Goal: Task Accomplishment & Management: Manage account settings

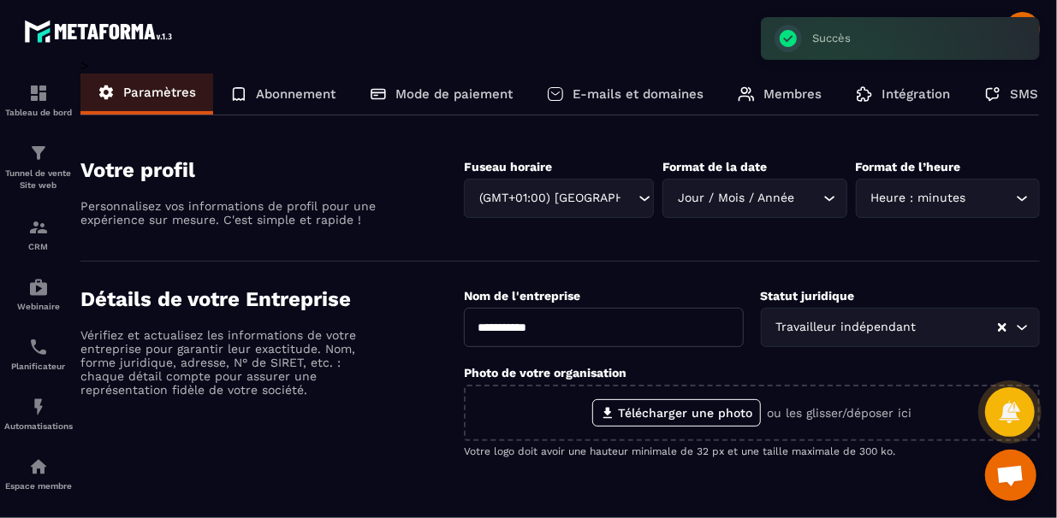
click at [569, 92] on div "E-mails et domaines" at bounding box center [625, 94] width 191 height 41
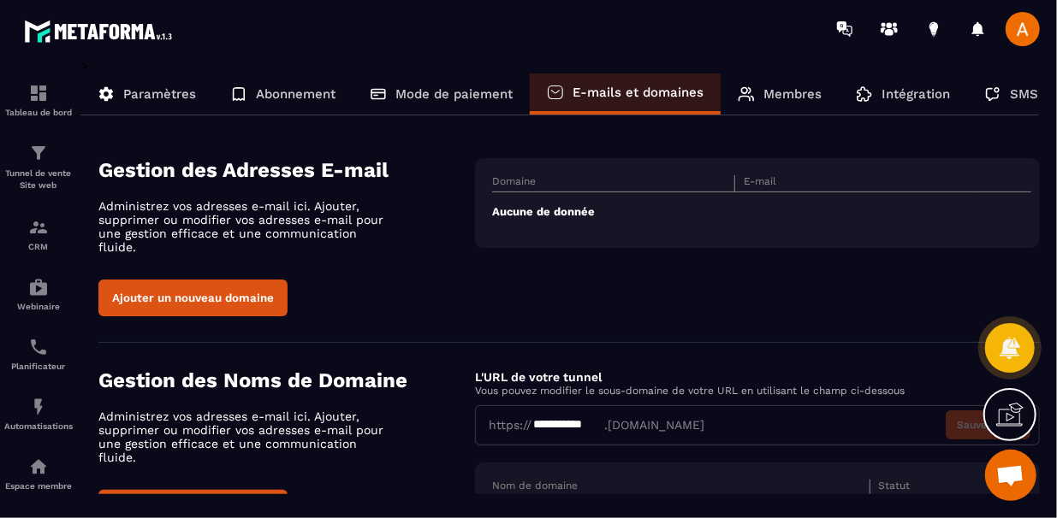
click at [449, 320] on section "Gestion des Adresses E-mail Administrez vos adresses e-mail ici. Ajouter, suppr…" at bounding box center [568, 238] width 941 height 210
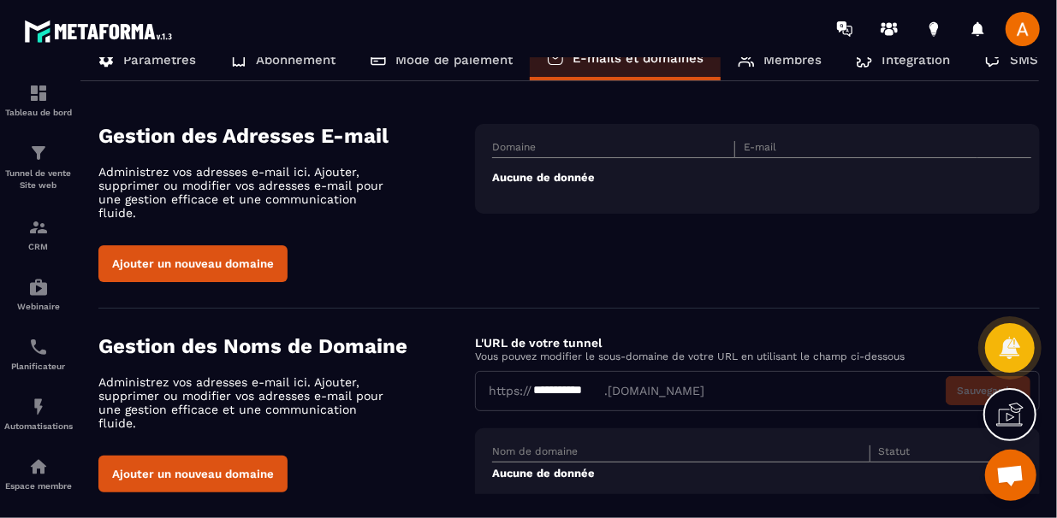
scroll to position [53, 0]
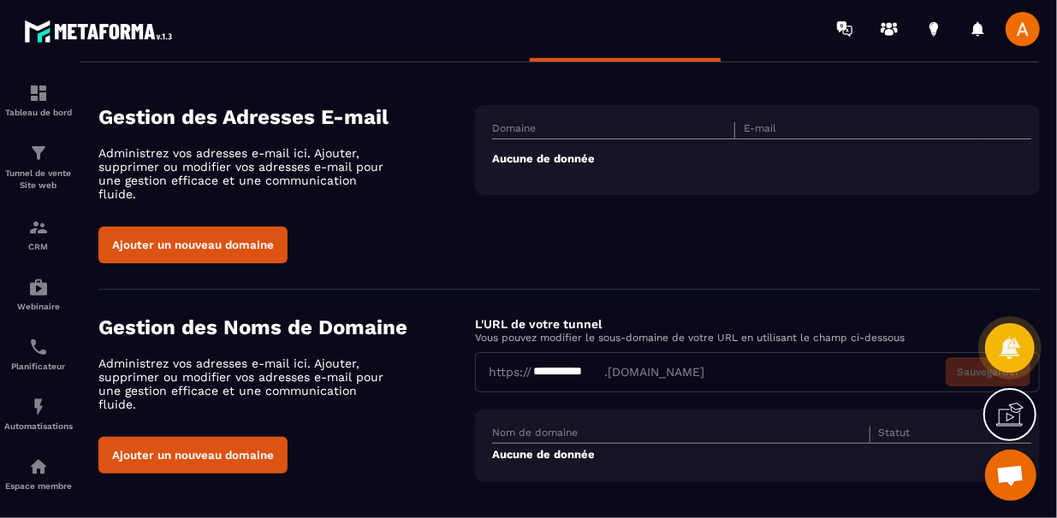
click at [283, 227] on button "Ajouter un nouveau domaine" at bounding box center [192, 245] width 189 height 37
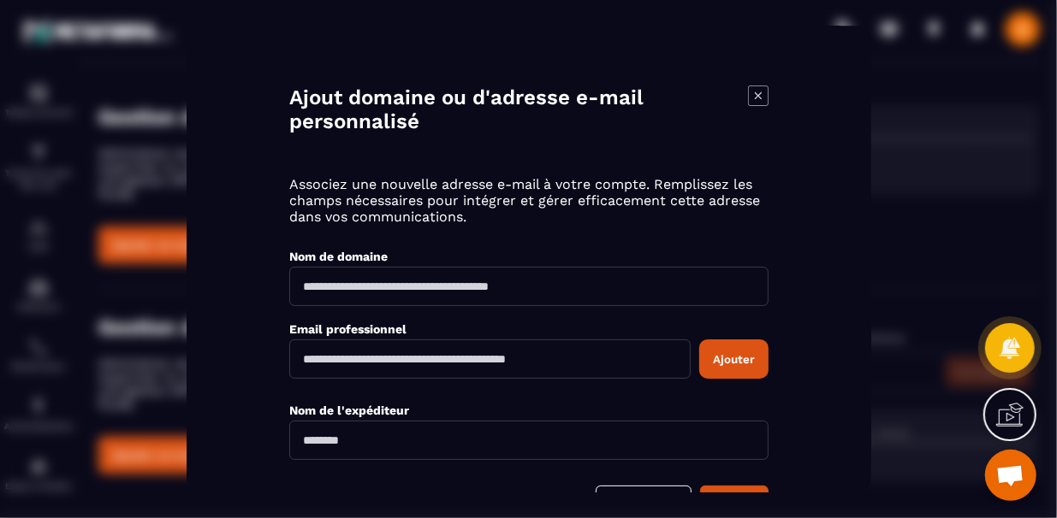
click at [442, 344] on input "Modal window" at bounding box center [489, 359] width 401 height 39
click at [365, 356] on input "**********" at bounding box center [489, 359] width 401 height 39
type input "**********"
click at [430, 277] on input "Modal window" at bounding box center [528, 286] width 479 height 39
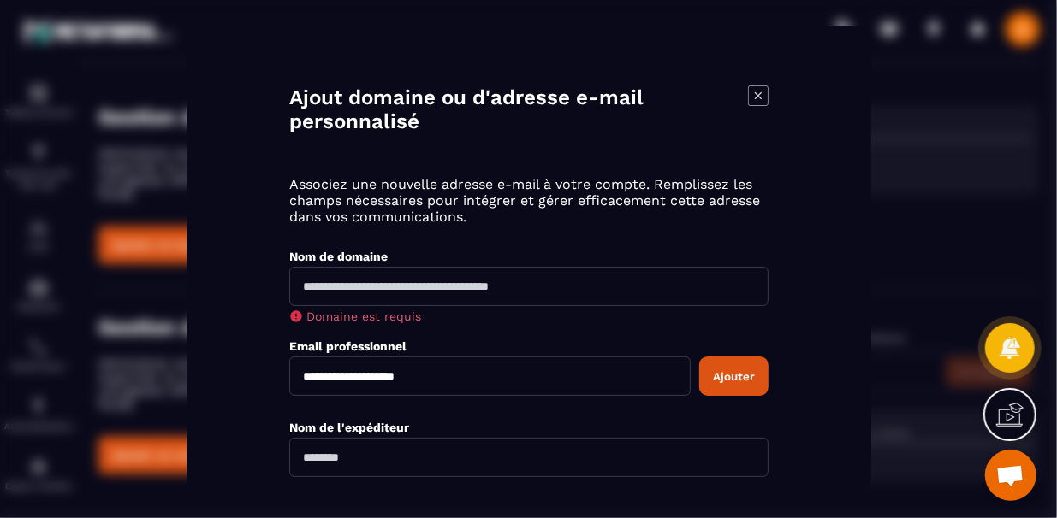
click at [757, 92] on icon "Modal window" at bounding box center [758, 96] width 21 height 21
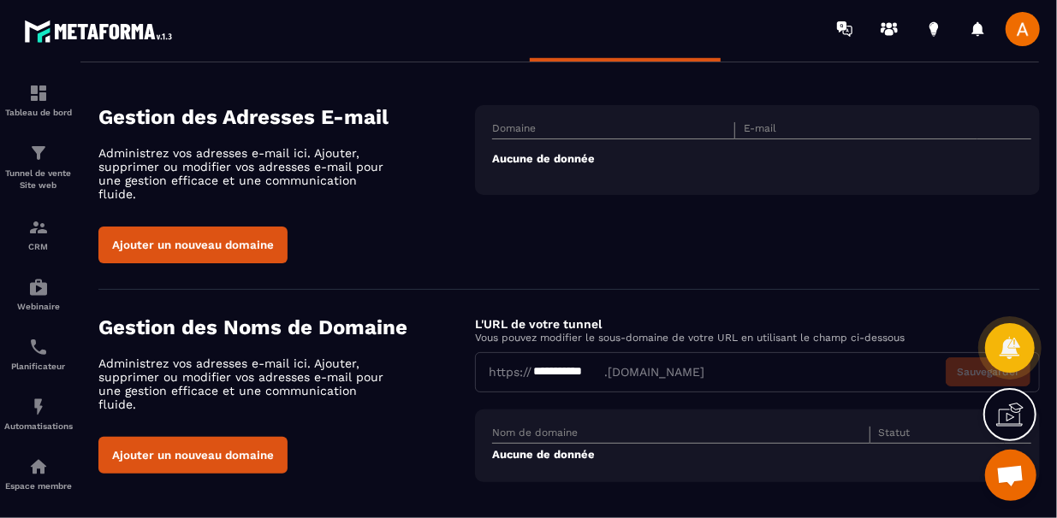
click at [223, 229] on button "Ajouter un nouveau domaine" at bounding box center [192, 245] width 189 height 37
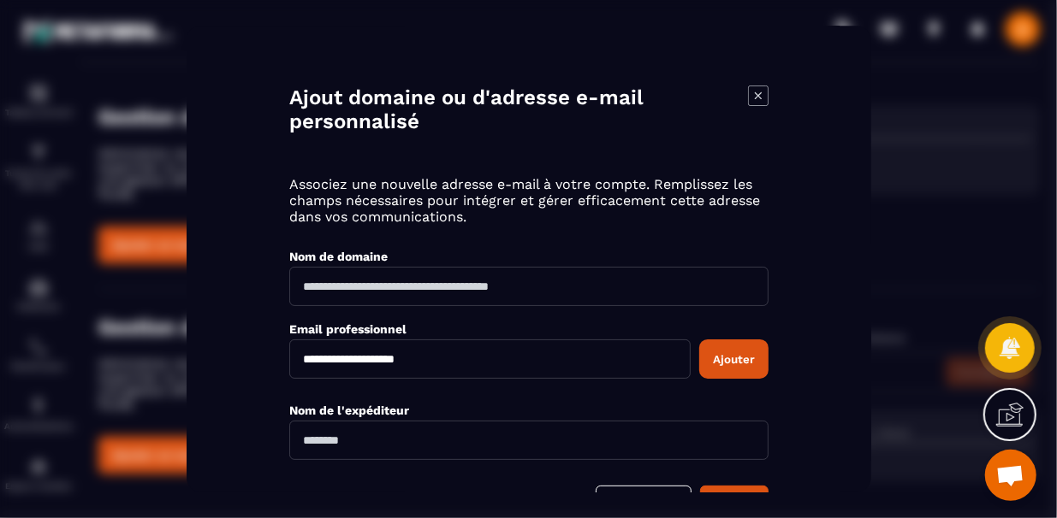
click at [372, 296] on input "Modal window" at bounding box center [528, 286] width 479 height 39
type input "**********"
click at [387, 421] on input "Modal window" at bounding box center [528, 440] width 479 height 39
type input "****"
click at [735, 366] on button "Ajouter" at bounding box center [733, 359] width 69 height 39
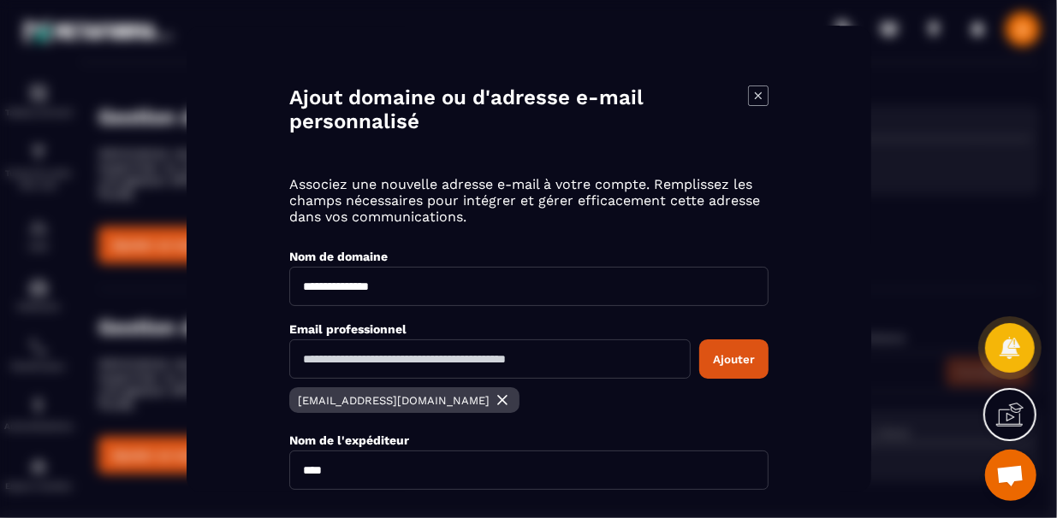
click at [699, 468] on input "****" at bounding box center [528, 470] width 479 height 39
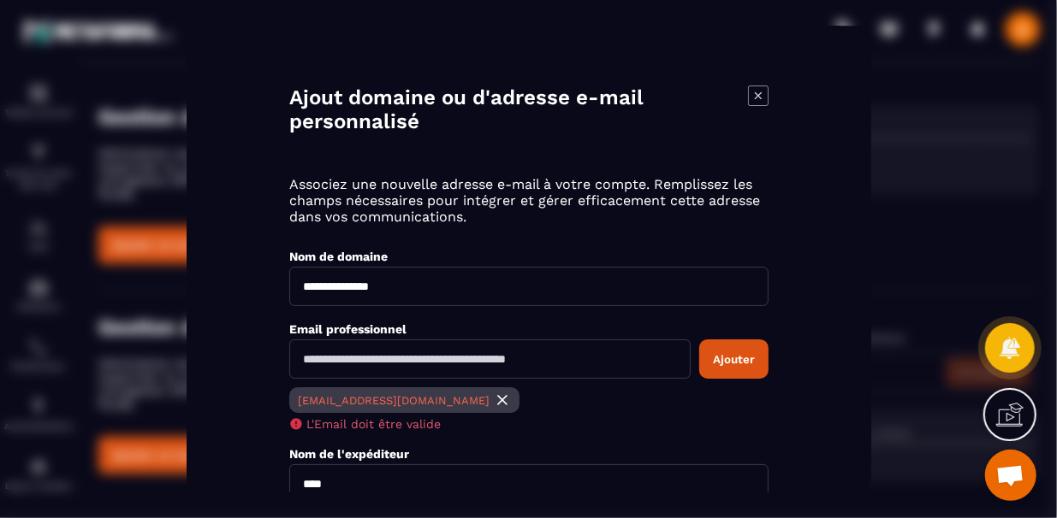
click at [577, 471] on input "****" at bounding box center [528, 484] width 479 height 39
click at [579, 468] on input "****" at bounding box center [528, 484] width 479 height 39
click at [603, 448] on div "Nom de l'expéditeur" at bounding box center [528, 454] width 479 height 16
click at [755, 97] on icon "Modal window" at bounding box center [758, 96] width 21 height 21
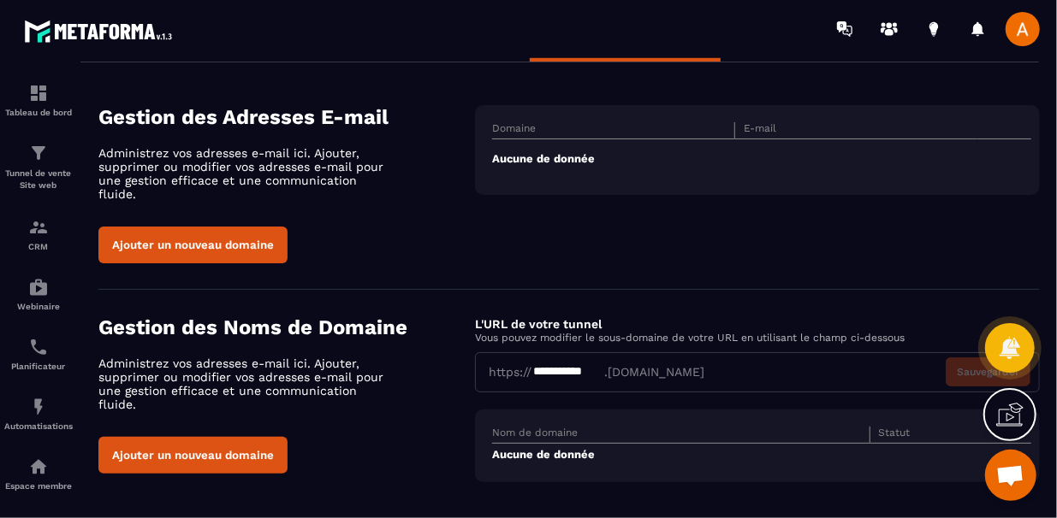
click at [567, 108] on div "Domaine E-mail Aucune de donnée" at bounding box center [757, 150] width 565 height 90
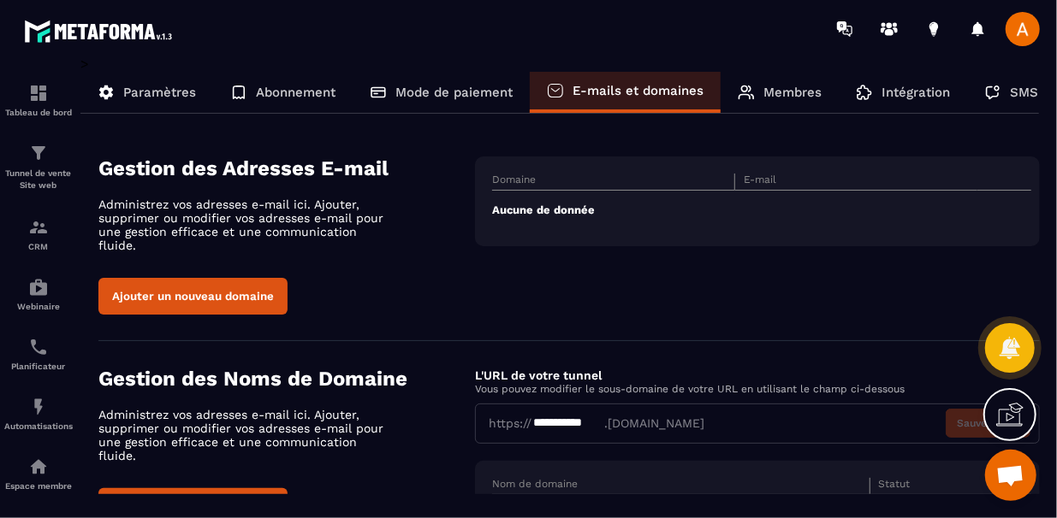
scroll to position [0, 0]
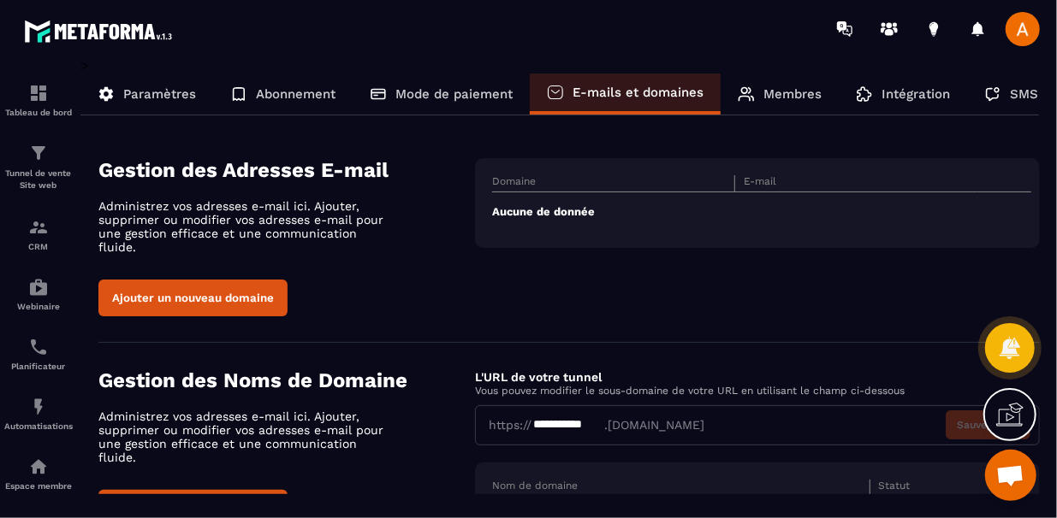
click at [755, 78] on div "Membres" at bounding box center [779, 94] width 118 height 41
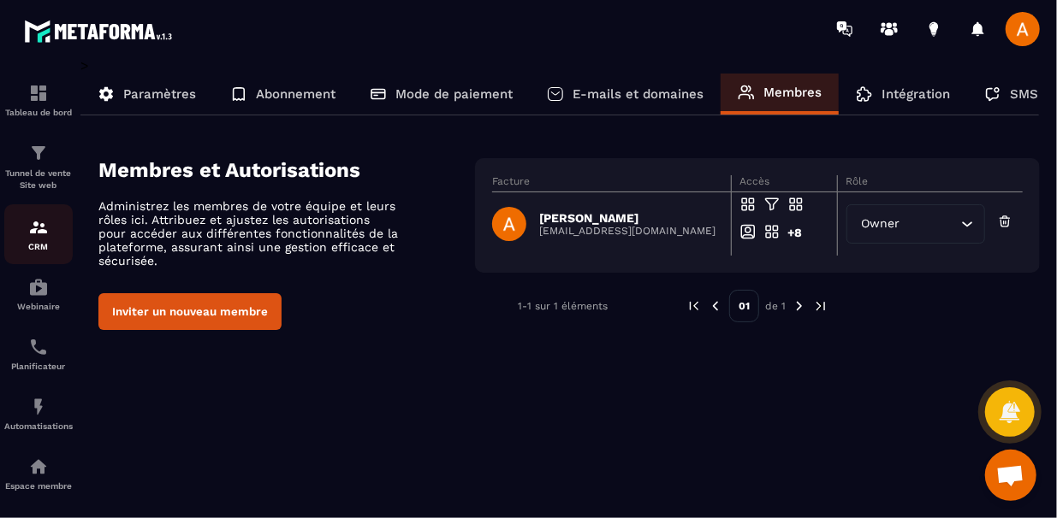
click at [31, 221] on img at bounding box center [38, 227] width 21 height 21
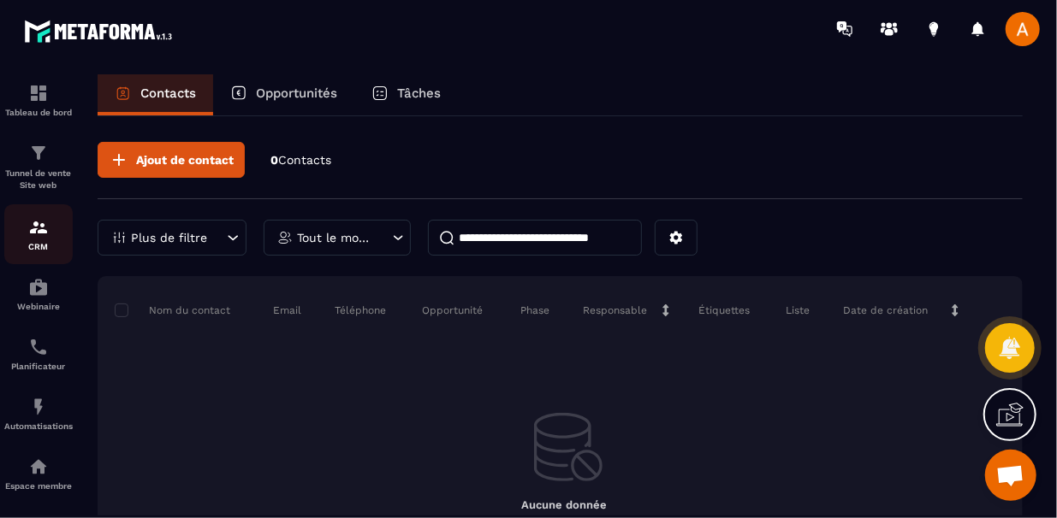
click at [37, 222] on img at bounding box center [38, 227] width 21 height 21
click at [325, 102] on div "Opportunités" at bounding box center [283, 94] width 141 height 41
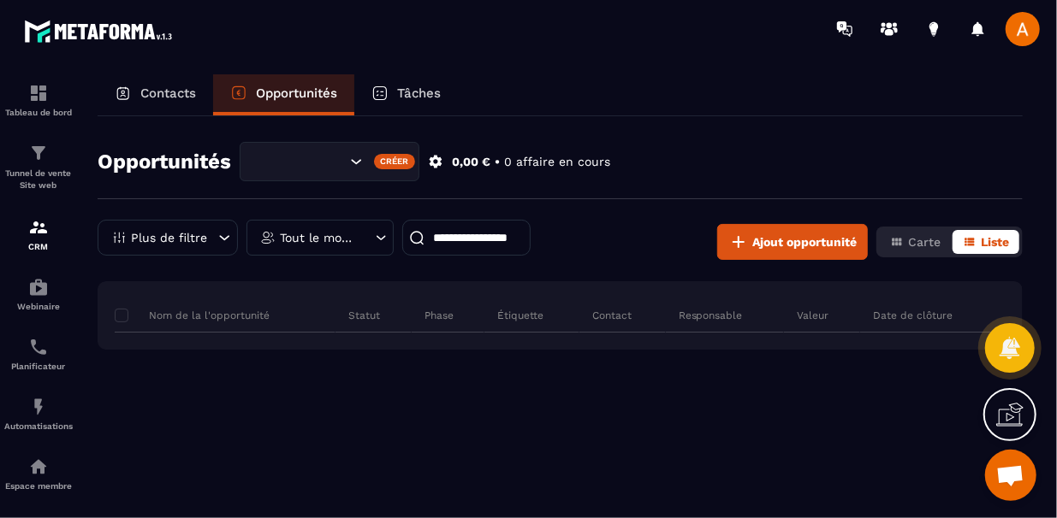
click at [182, 89] on p "Contacts" at bounding box center [168, 93] width 56 height 15
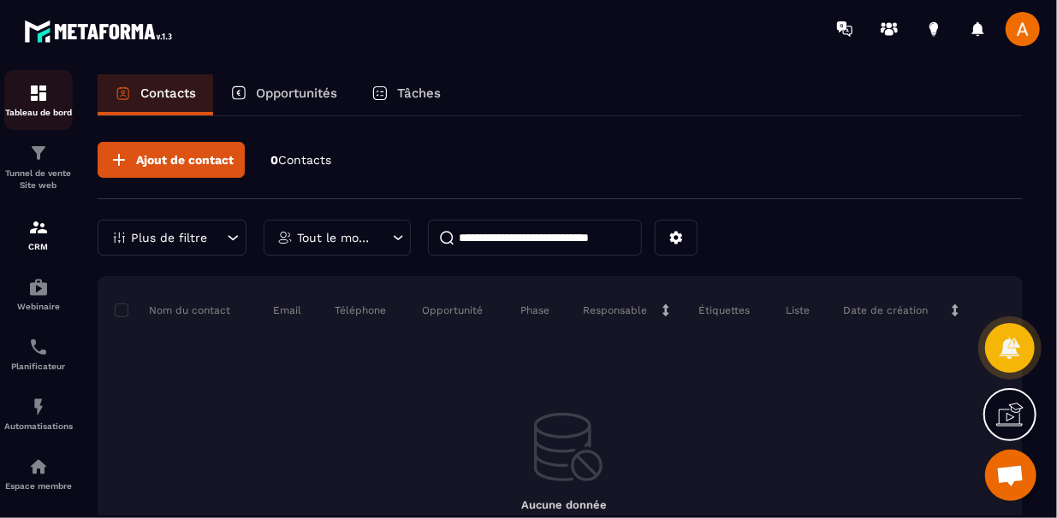
click at [55, 99] on div "Tableau de bord" at bounding box center [38, 100] width 68 height 34
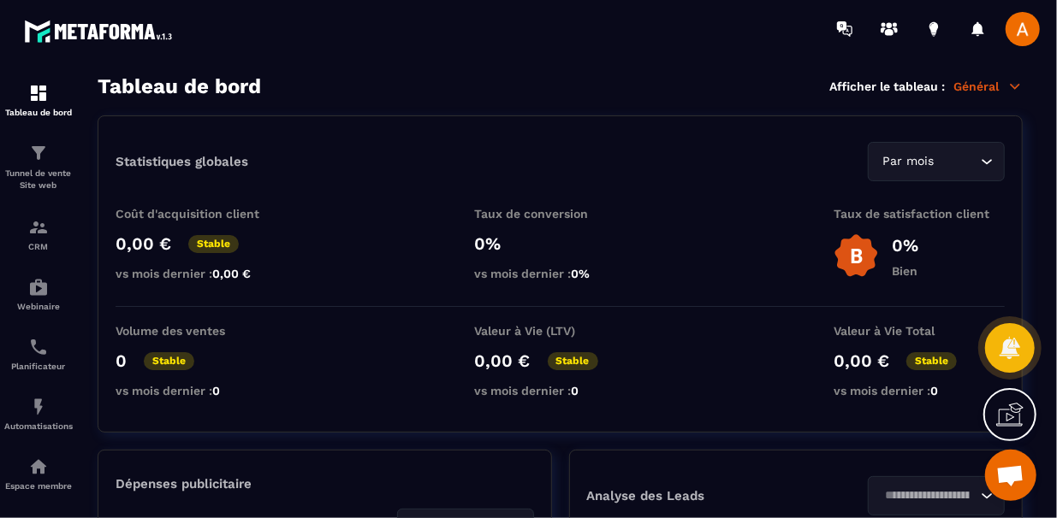
click at [991, 87] on p "Général" at bounding box center [987, 86] width 69 height 15
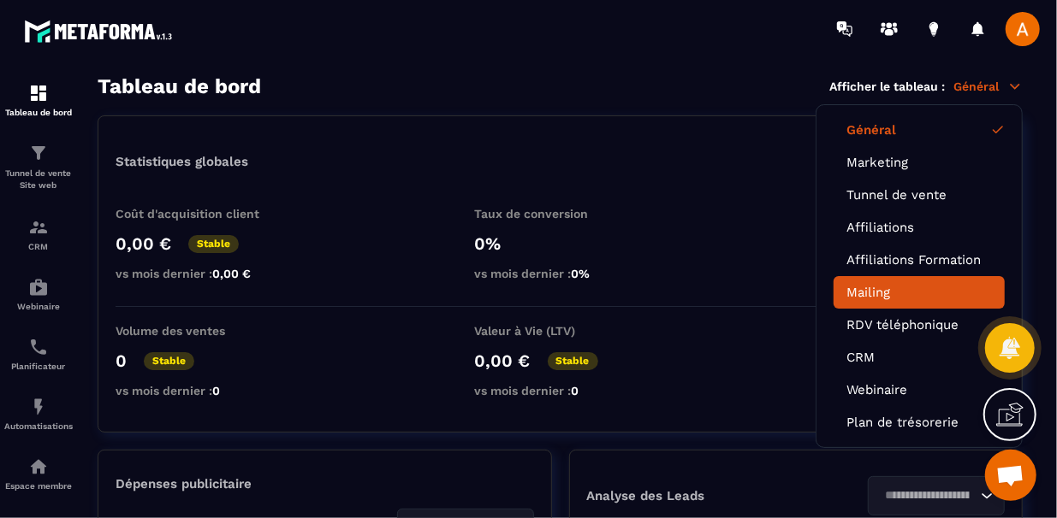
click at [899, 287] on link "Mailing" at bounding box center [918, 292] width 145 height 15
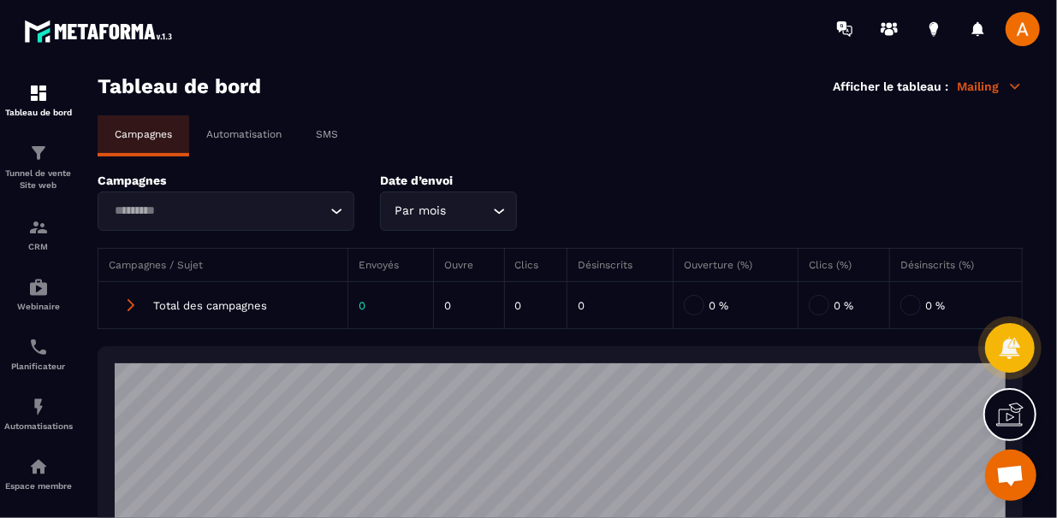
click at [879, 191] on div "Campagnes Loading... Date d’envoi Par mois Loading..." at bounding box center [560, 202] width 925 height 57
click at [890, 191] on div "Campagnes Loading... Date d’envoi Par mois Loading..." at bounding box center [560, 202] width 925 height 57
click at [336, 214] on icon "Search for option" at bounding box center [336, 211] width 17 height 17
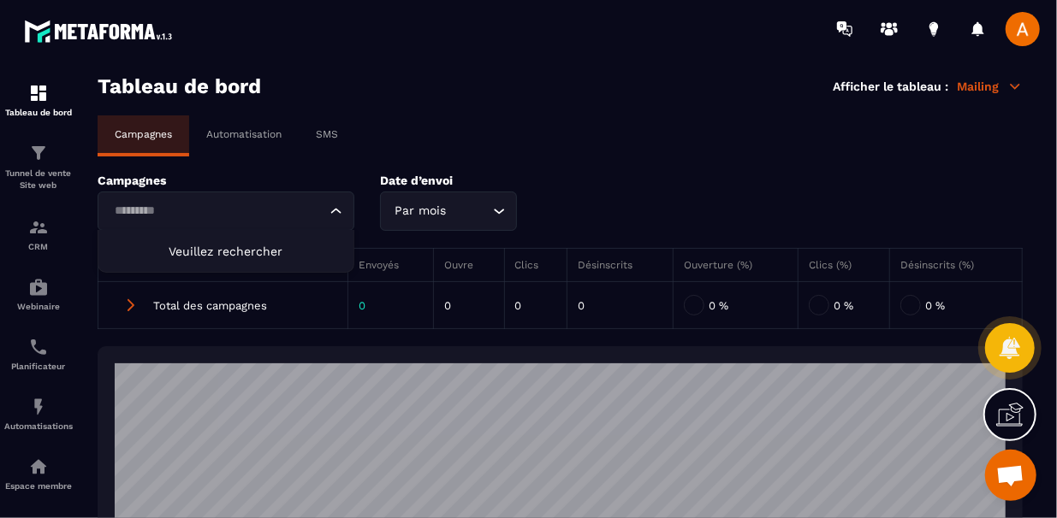
click at [293, 250] on li "Veuillez rechercher" at bounding box center [225, 251] width 255 height 42
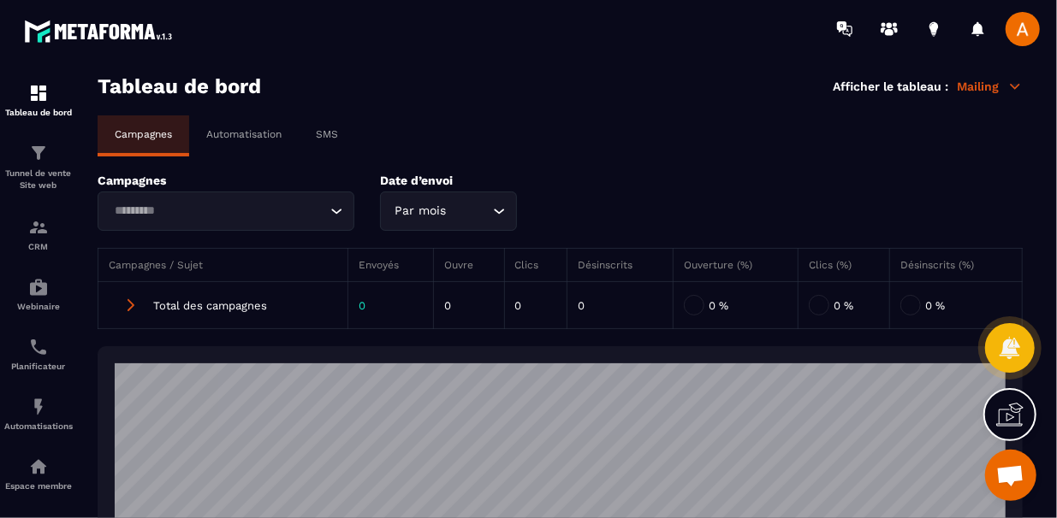
click at [267, 141] on div "Automatisation" at bounding box center [244, 134] width 110 height 38
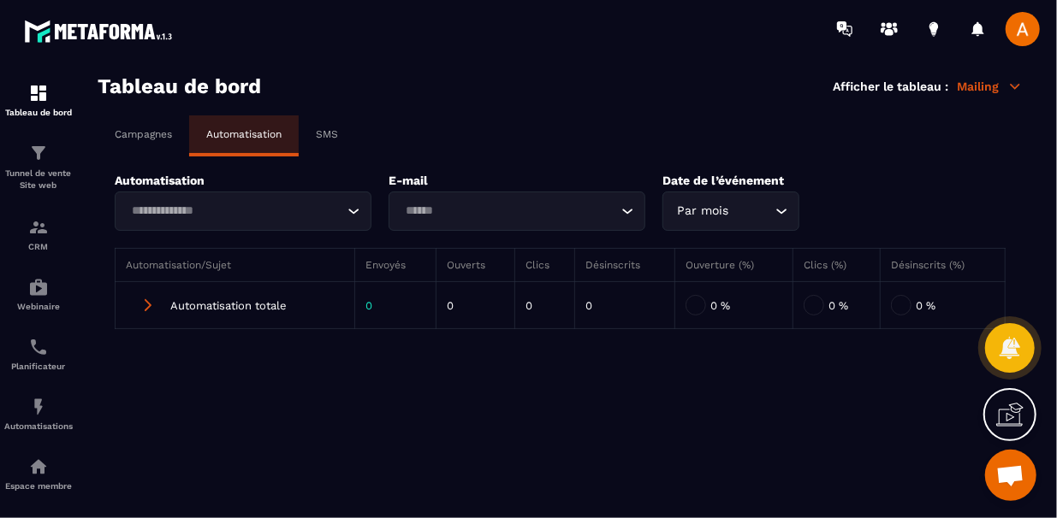
click at [360, 205] on div "Loading..." at bounding box center [353, 211] width 17 height 17
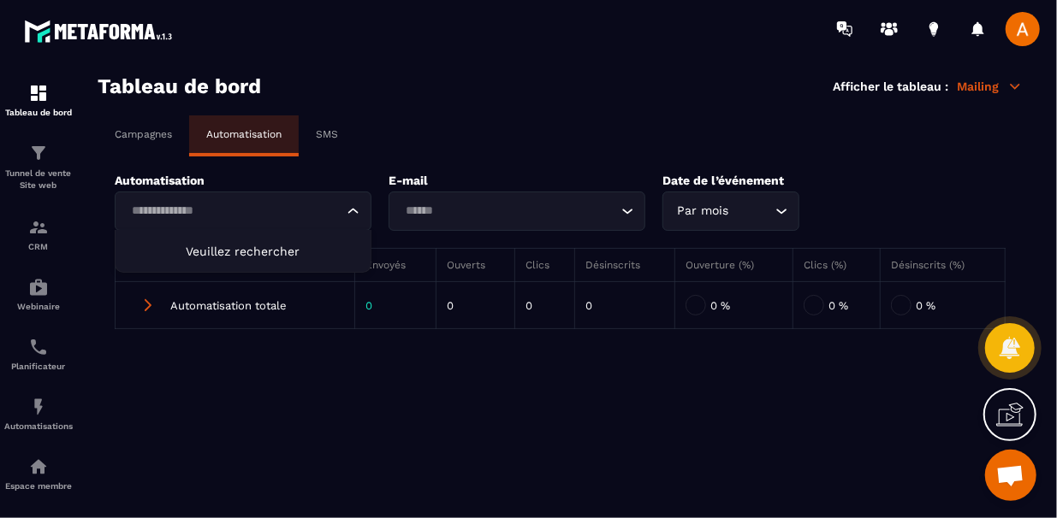
click at [360, 205] on icon "Search for option" at bounding box center [353, 211] width 17 height 17
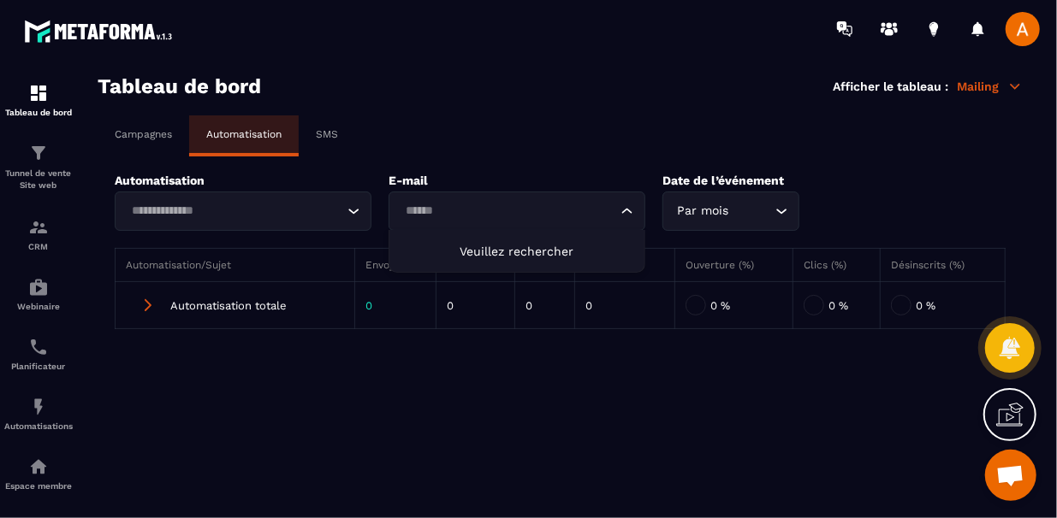
click at [578, 214] on input "Search for option" at bounding box center [508, 211] width 217 height 19
click at [567, 259] on li "Veuillez rechercher" at bounding box center [516, 251] width 255 height 42
click at [619, 214] on icon "Search for option" at bounding box center [627, 211] width 17 height 17
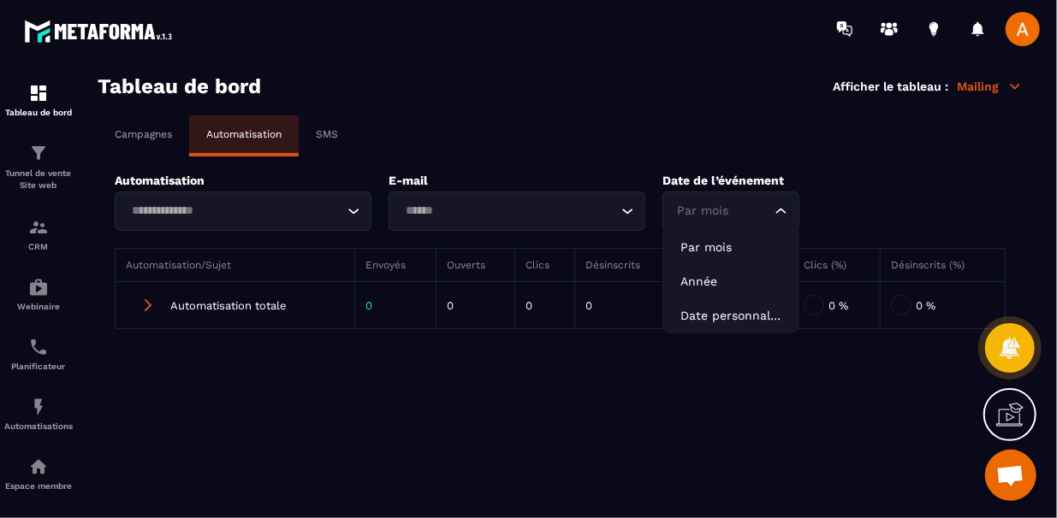
click at [756, 198] on div "Par mois Loading..." at bounding box center [730, 211] width 137 height 39
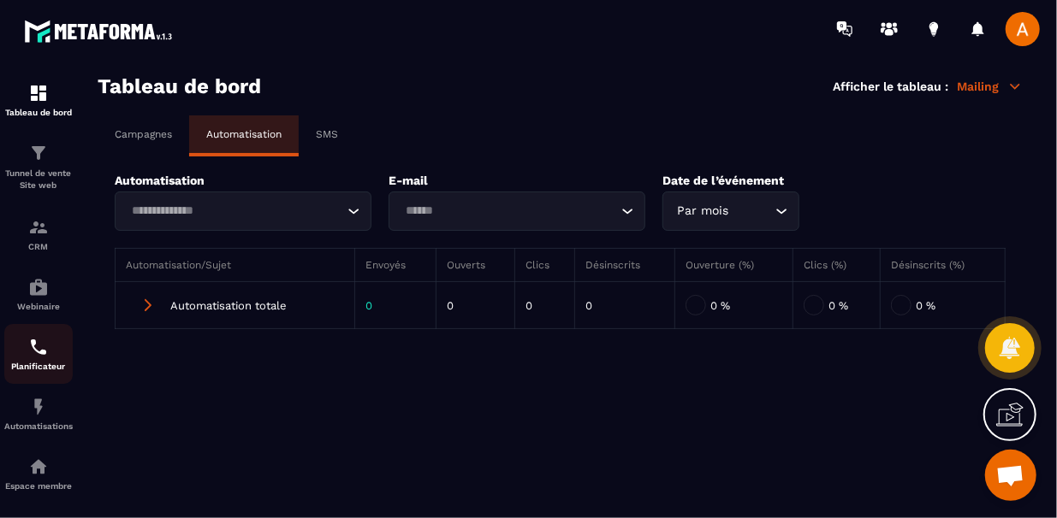
click at [52, 376] on link "Planificateur" at bounding box center [38, 354] width 68 height 60
